Goal: Task Accomplishment & Management: Manage account settings

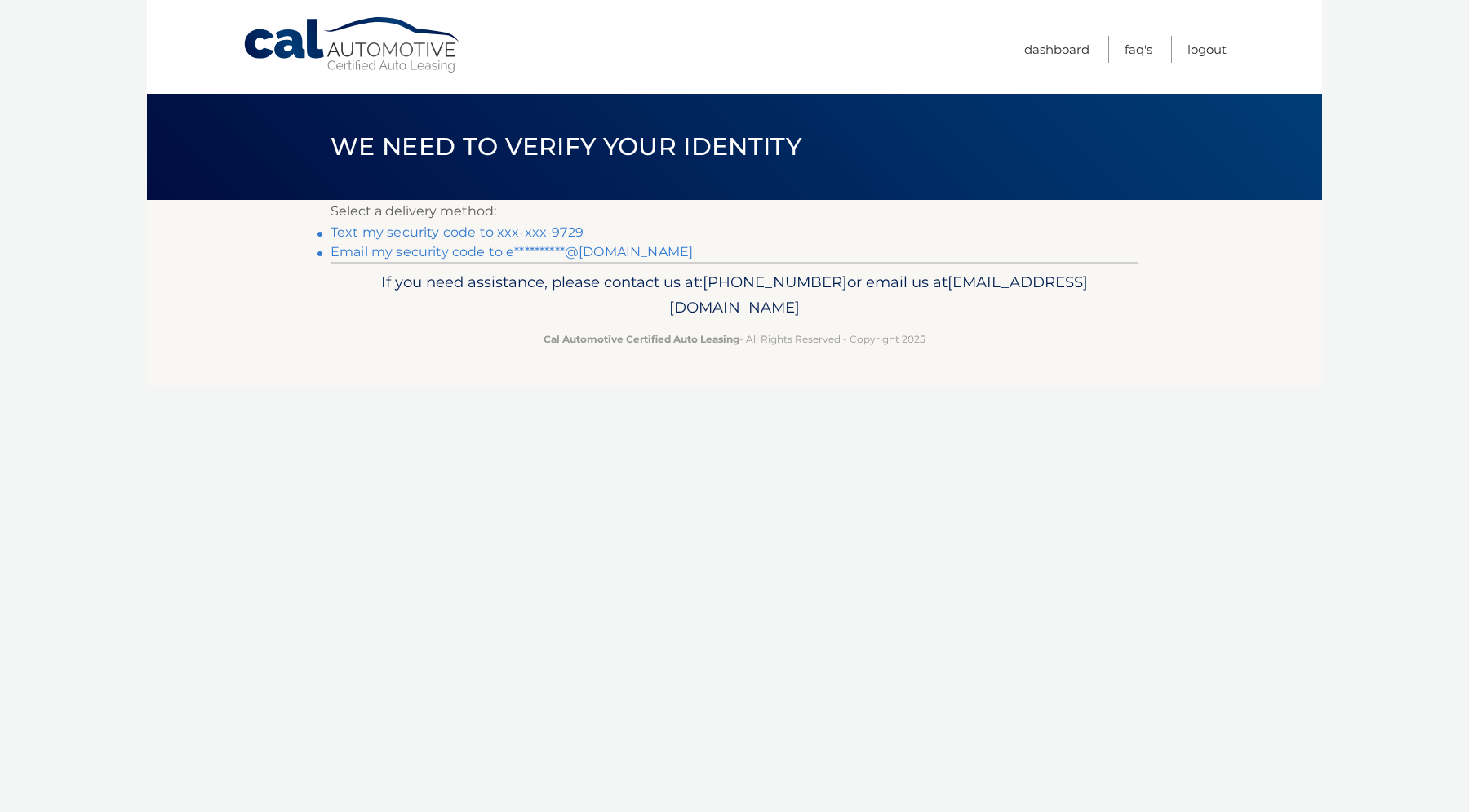
click at [569, 235] on link "Text my security code to xxx-xxx-9729" at bounding box center [457, 232] width 253 height 15
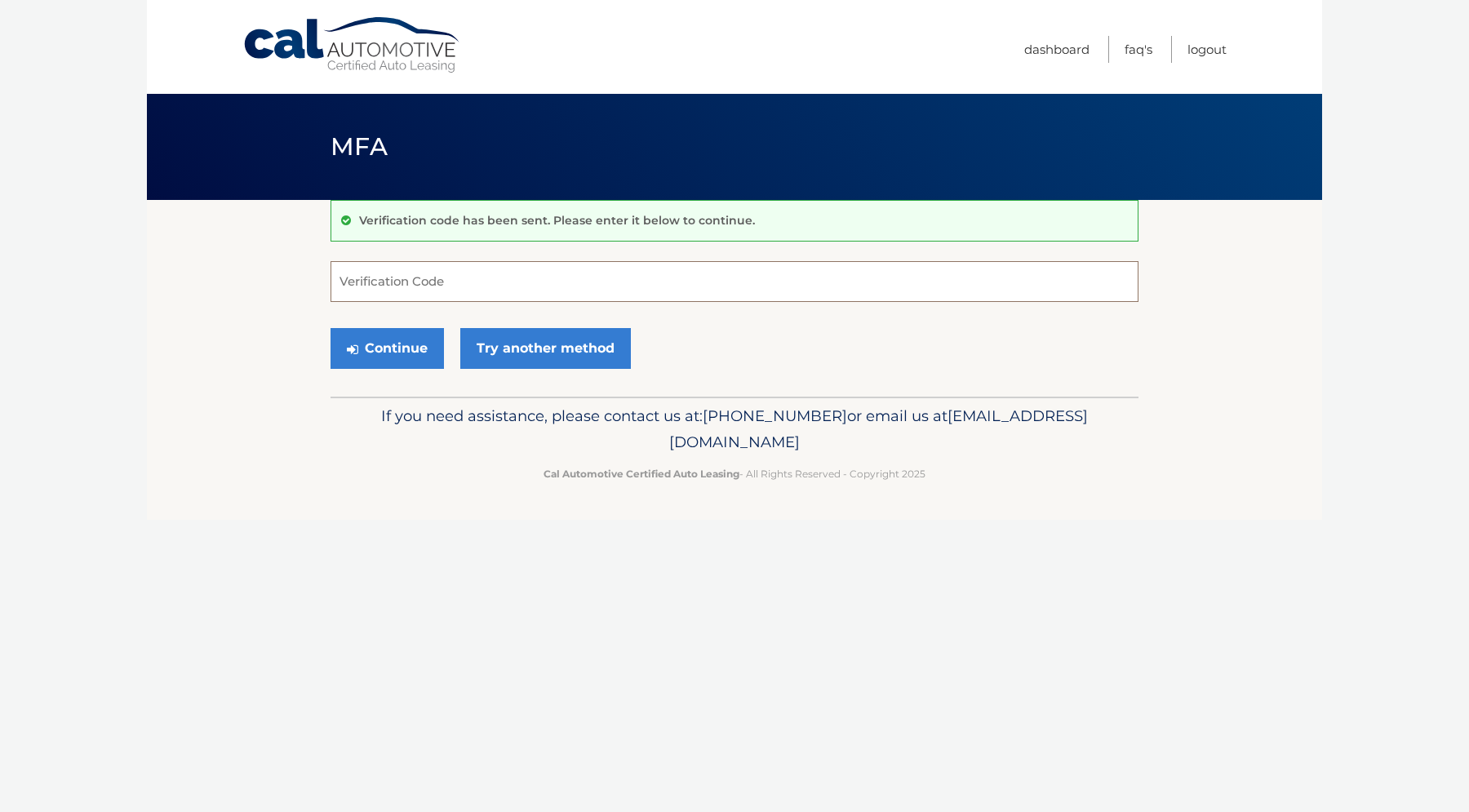
click at [568, 289] on input "Verification Code" at bounding box center [734, 280] width 807 height 41
type input "987828"
click at [331, 328] on button "Continue" at bounding box center [388, 348] width 114 height 41
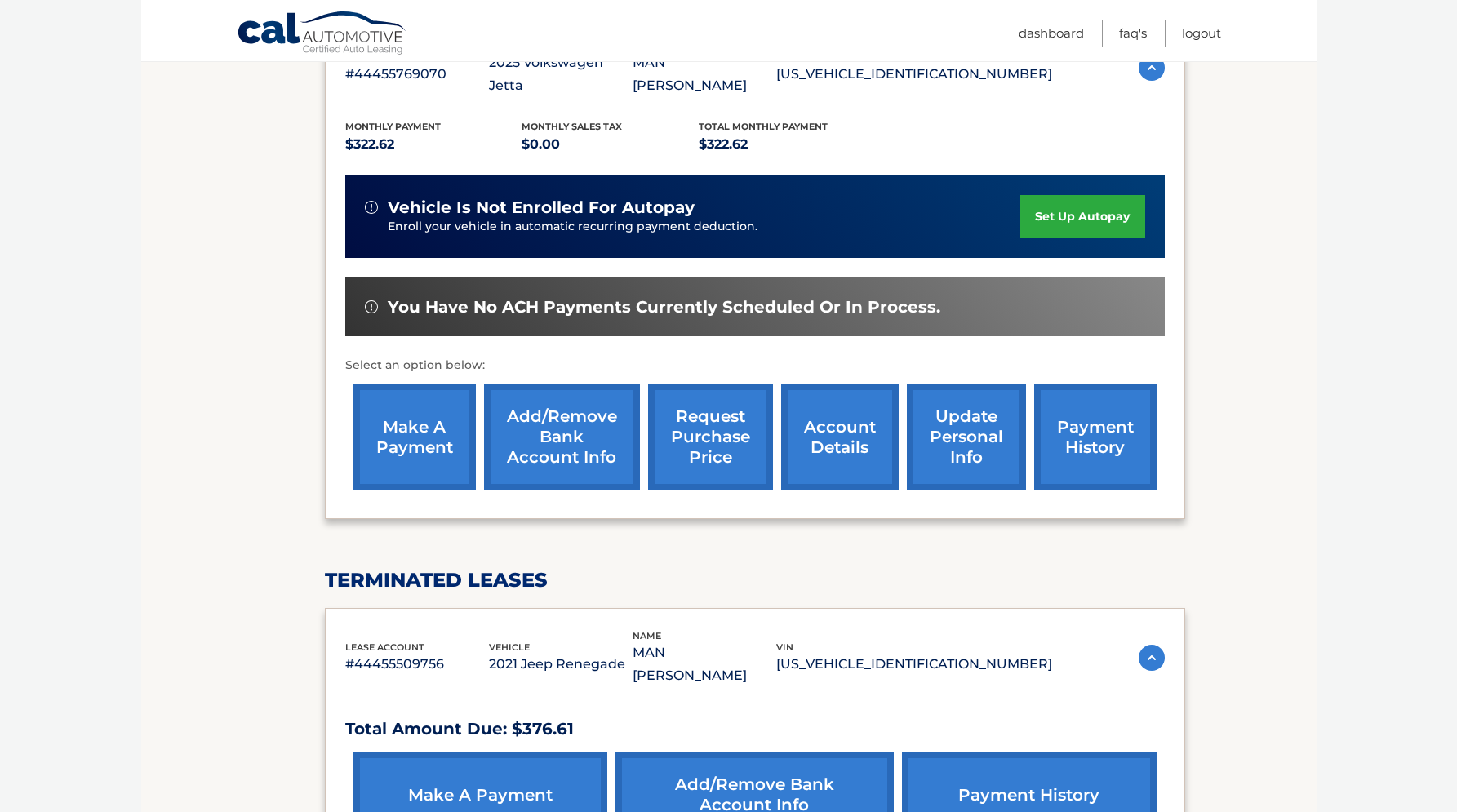
scroll to position [389, 0]
